Goal: Task Accomplishment & Management: Manage account settings

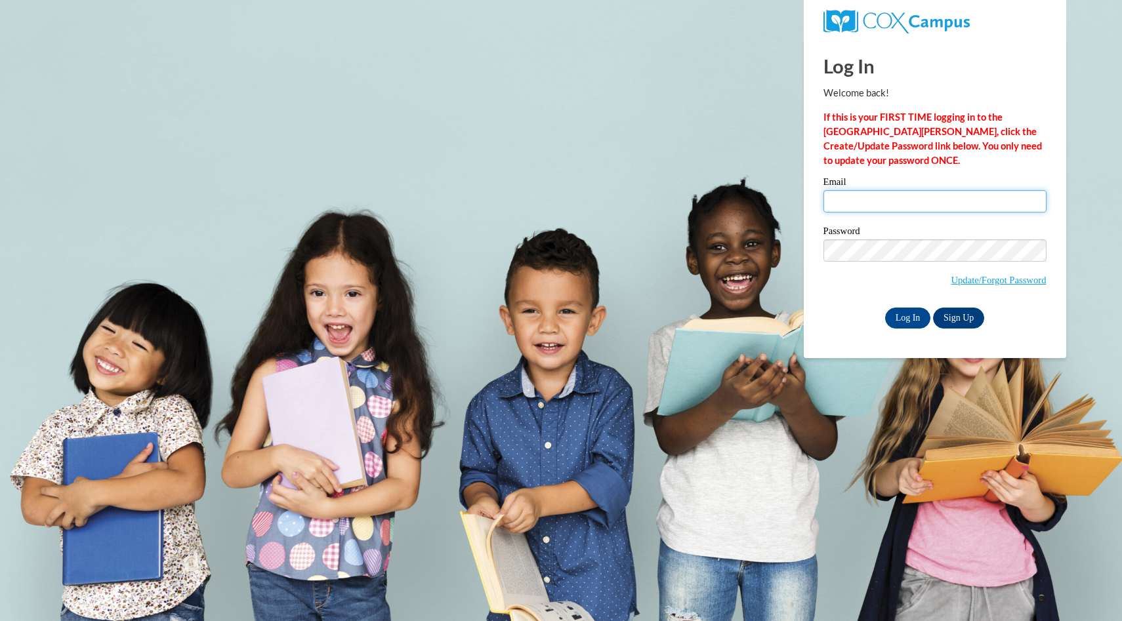
click at [865, 203] on input "Email" at bounding box center [934, 201] width 223 height 22
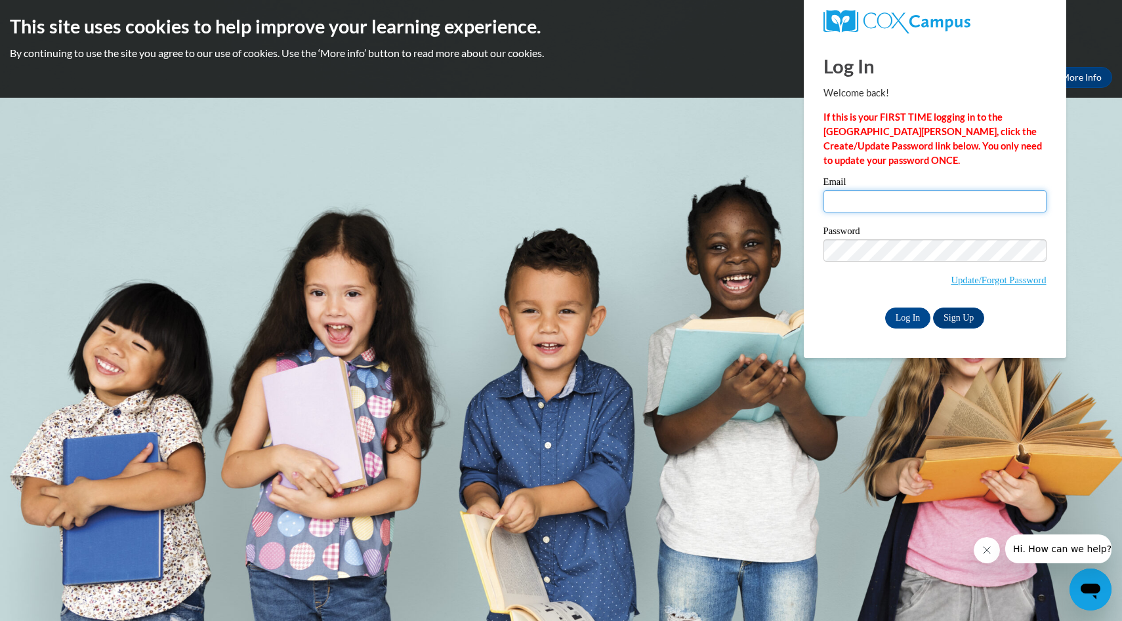
type input "[EMAIL_ADDRESS][DOMAIN_NAME]"
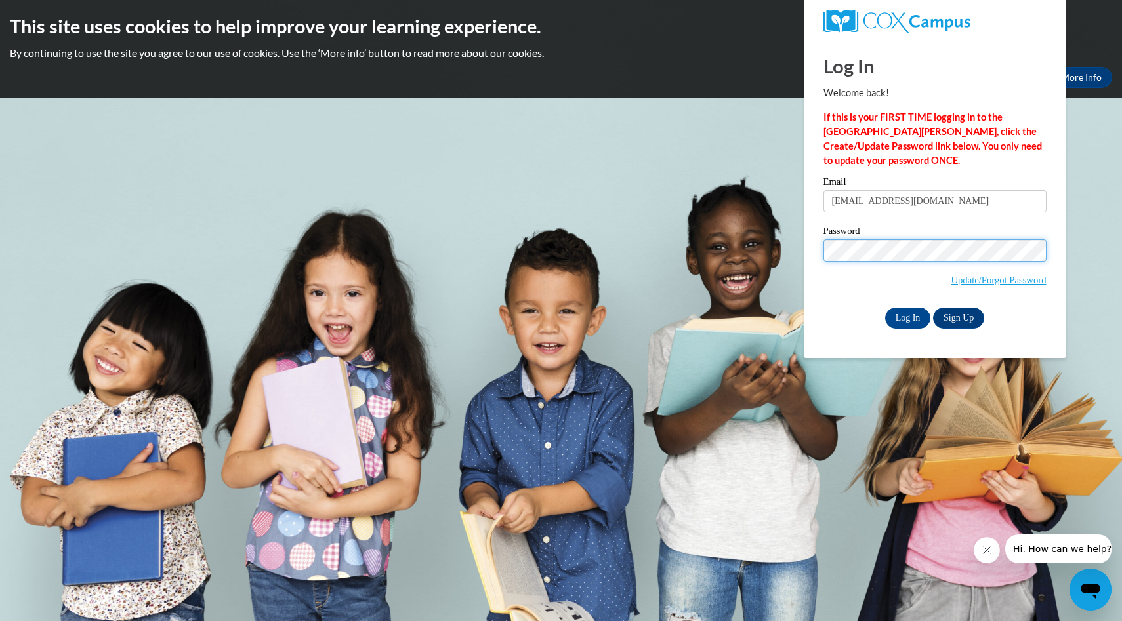
click at [885, 308] on input "Log In" at bounding box center [908, 318] width 46 height 21
